Goal: Check status

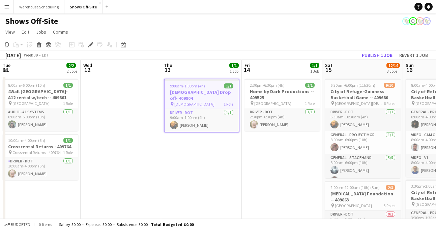
scroll to position [0, 232]
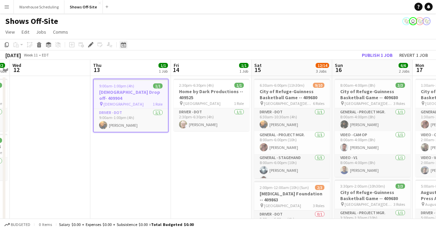
click at [122, 45] on icon at bounding box center [123, 45] width 2 height 2
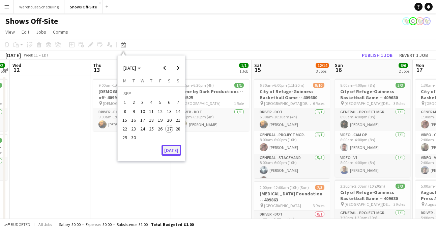
click at [168, 145] on button "[DATE]" at bounding box center [171, 150] width 20 height 11
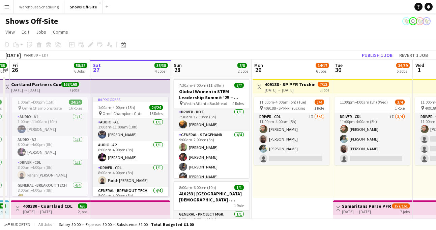
click at [168, 145] on div "In progress 1:00am-4:00pm (15h) 24/24 pin Omni Champions Gate 16 Roles Audio - …" at bounding box center [130, 146] width 80 height 104
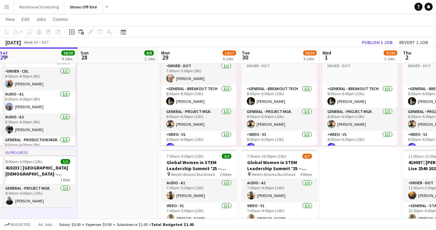
scroll to position [294, 0]
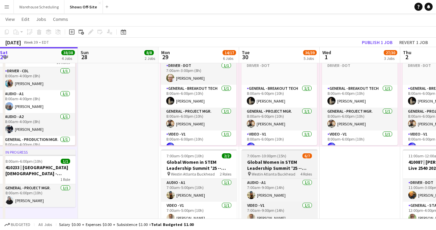
click at [275, 156] on span "7:00am-10:00pm (15h)" at bounding box center [266, 156] width 39 height 5
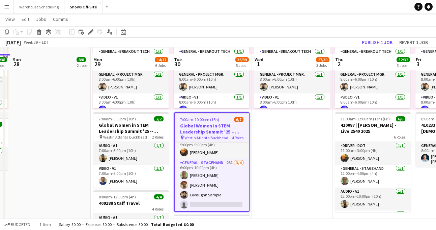
scroll to position [338, 0]
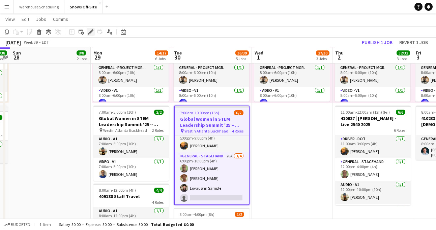
click at [91, 33] on icon at bounding box center [91, 32] width 4 height 4
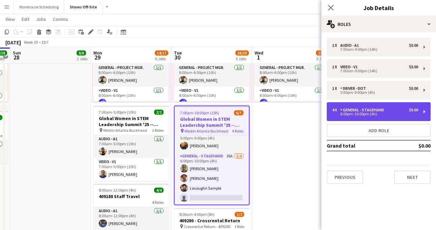
click at [381, 110] on div "General - Stagehand" at bounding box center [363, 110] width 46 height 5
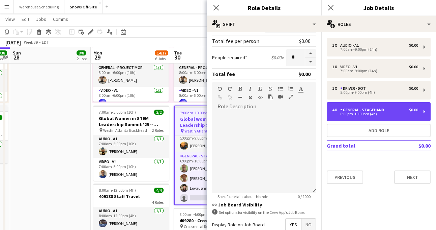
scroll to position [62, 0]
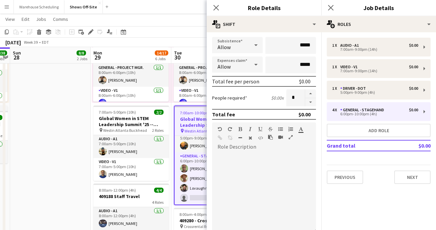
click at [310, 100] on button "button" at bounding box center [310, 102] width 11 height 8
type input "*"
click at [310, 100] on div at bounding box center [310, 98] width 11 height 17
click at [216, 5] on icon "Close pop-in" at bounding box center [216, 7] width 6 height 6
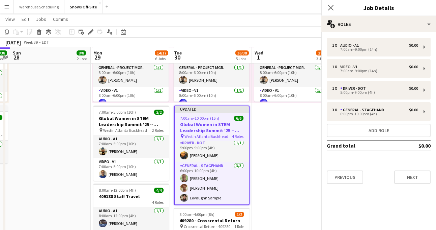
scroll to position [48, 0]
click at [329, 5] on icon "Close pop-in" at bounding box center [330, 7] width 6 height 6
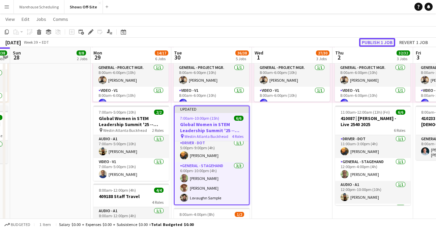
click at [371, 40] on button "Publish 1 job" at bounding box center [377, 42] width 36 height 9
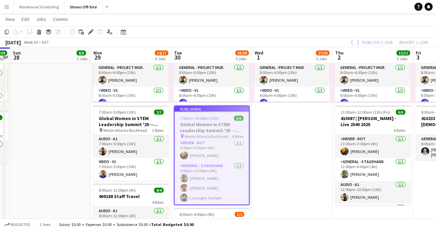
click at [220, 186] on app-job-card "Publishing 7:00am-10:00pm (15h) 6/6 Global Women in STEM Leadership Summit '25 …" at bounding box center [211, 156] width 75 height 100
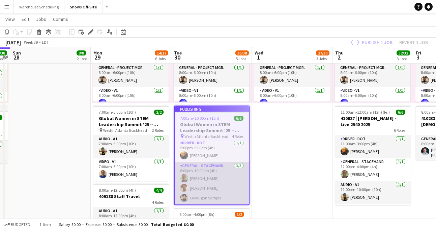
scroll to position [41, 0]
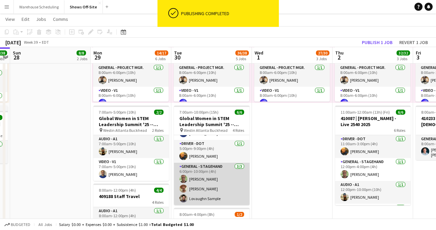
click at [219, 186] on app-card-role "General - Stagehand [DATE] 6:00pm-10:00pm (4h) [PERSON_NAME] [PERSON_NAME] [PER…" at bounding box center [211, 184] width 75 height 42
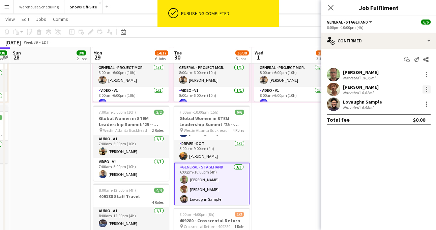
click at [424, 90] on div at bounding box center [426, 90] width 8 height 8
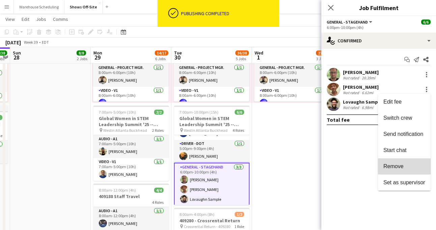
click at [394, 169] on span "Remove" at bounding box center [393, 167] width 20 height 6
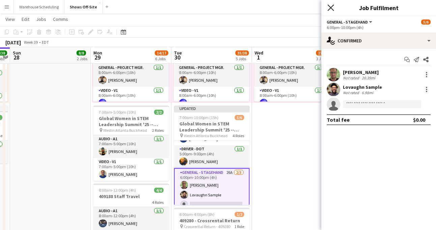
click at [329, 9] on icon at bounding box center [330, 7] width 6 height 6
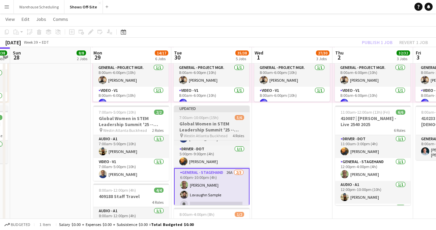
click at [211, 120] on span "7:00am-10:00pm (15h)" at bounding box center [198, 117] width 39 height 5
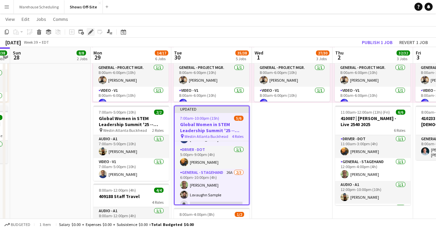
click at [88, 32] on icon "Edit" at bounding box center [90, 31] width 5 height 5
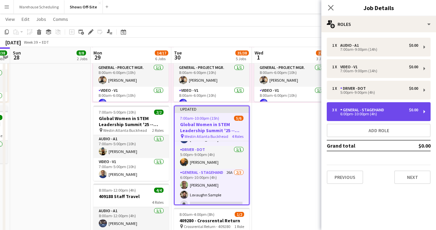
click at [351, 109] on div "General - Stagehand" at bounding box center [363, 110] width 46 height 5
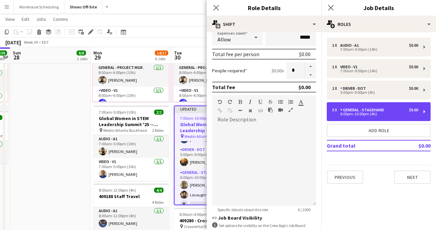
scroll to position [72, 0]
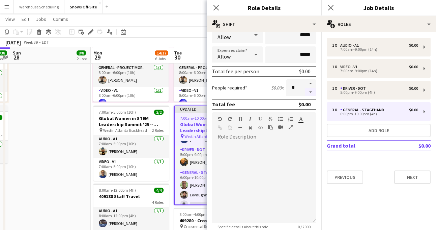
click at [310, 95] on button "button" at bounding box center [310, 92] width 11 height 8
type input "*"
click at [218, 7] on icon "Close pop-in" at bounding box center [216, 7] width 6 height 6
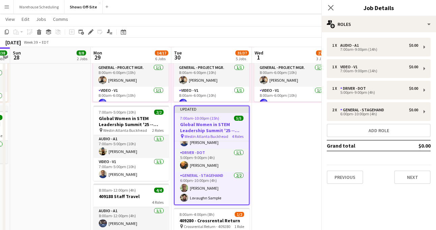
scroll to position [38, 0]
click at [326, 6] on app-icon "Close pop-in" at bounding box center [331, 8] width 10 height 10
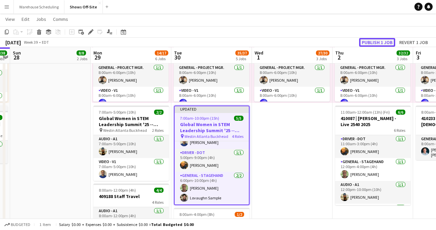
click at [377, 43] on button "Publish 1 job" at bounding box center [377, 42] width 36 height 9
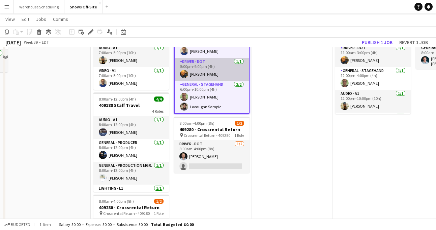
scroll to position [431, 0]
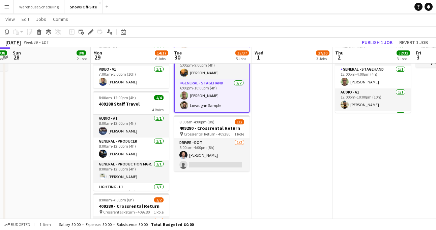
click at [4, 0] on button "Menu" at bounding box center [6, 6] width 13 height 13
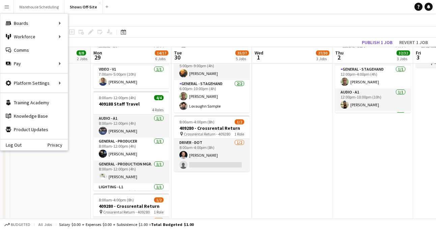
scroll to position [31, 0]
click at [94, 45] on link "Status" at bounding box center [101, 49] width 67 height 13
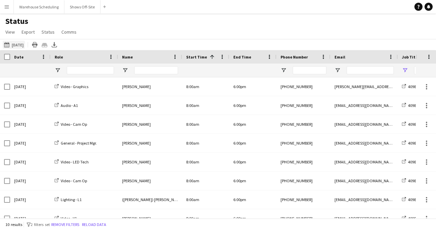
click at [23, 46] on button "[DATE] to [DATE] [DATE]" at bounding box center [14, 45] width 22 height 8
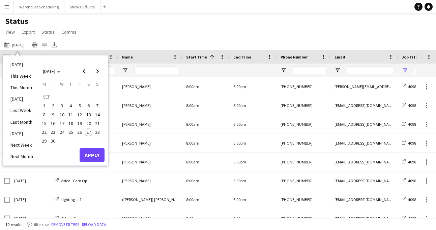
click at [95, 134] on span "28" at bounding box center [97, 132] width 8 height 8
click at [55, 141] on span "30" at bounding box center [53, 141] width 8 height 8
click at [98, 153] on button "Apply" at bounding box center [92, 155] width 25 height 13
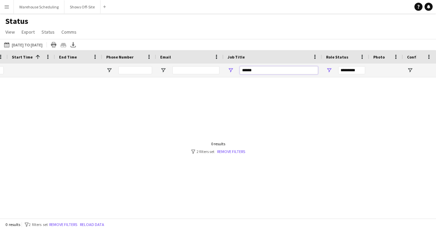
click at [274, 72] on input "******" at bounding box center [279, 70] width 78 height 8
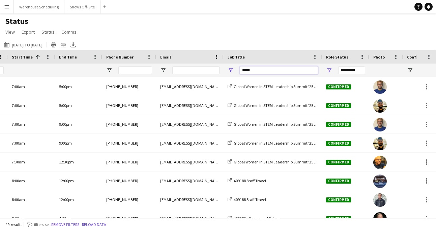
type input "******"
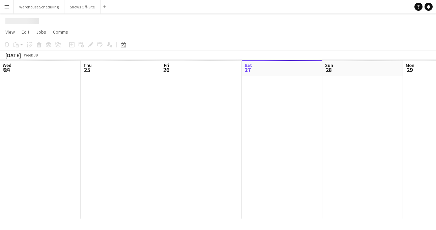
scroll to position [0, 161]
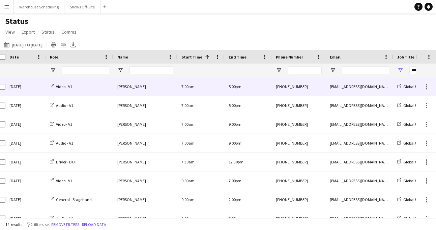
scroll to position [0, 29]
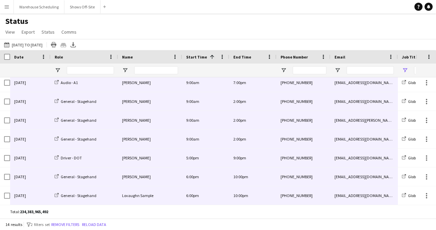
drag, startPoint x: 38, startPoint y: 93, endPoint x: 352, endPoint y: 204, distance: 333.2
